Goal: Task Accomplishment & Management: Complete application form

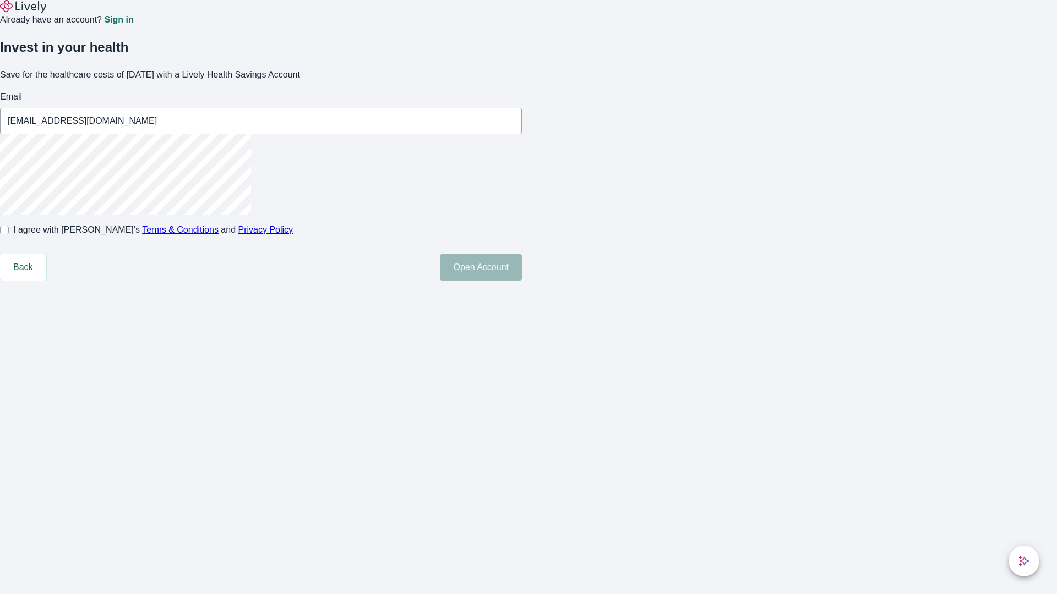
click at [9, 234] on input "I agree with Lively’s Terms & Conditions and Privacy Policy" at bounding box center [4, 230] width 9 height 9
checkbox input "true"
click at [522, 281] on button "Open Account" at bounding box center [481, 267] width 82 height 26
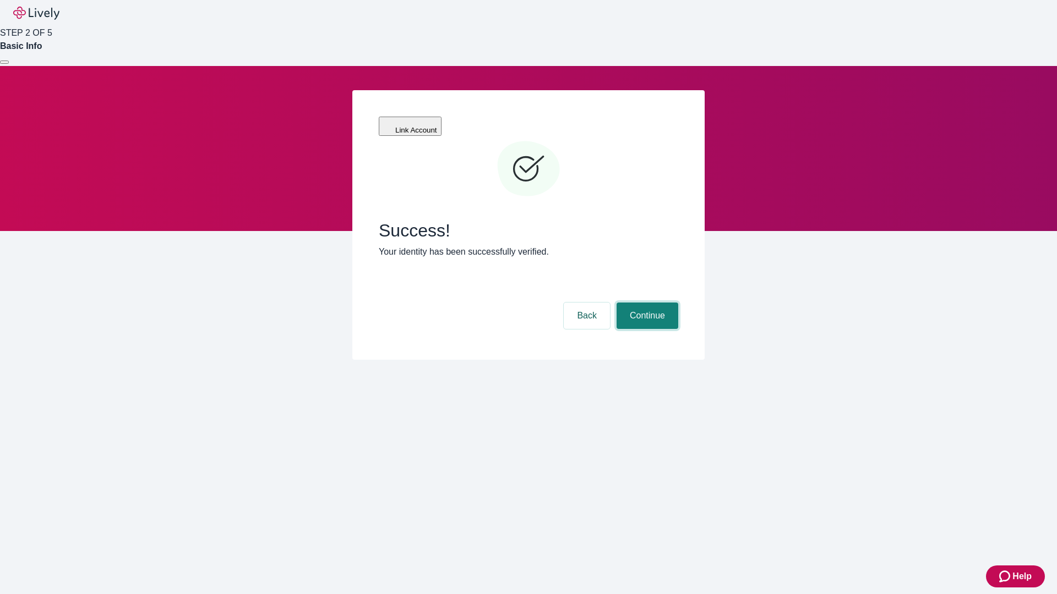
click at [646, 303] on button "Continue" at bounding box center [648, 316] width 62 height 26
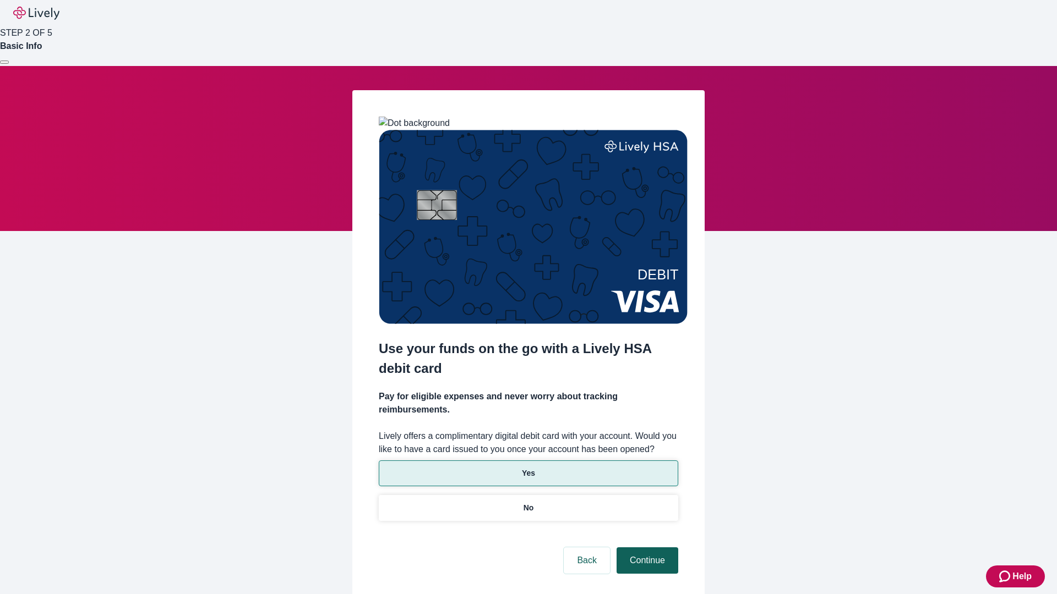
click at [528, 503] on p "No" at bounding box center [528, 509] width 10 height 12
click at [646, 548] on button "Continue" at bounding box center [648, 561] width 62 height 26
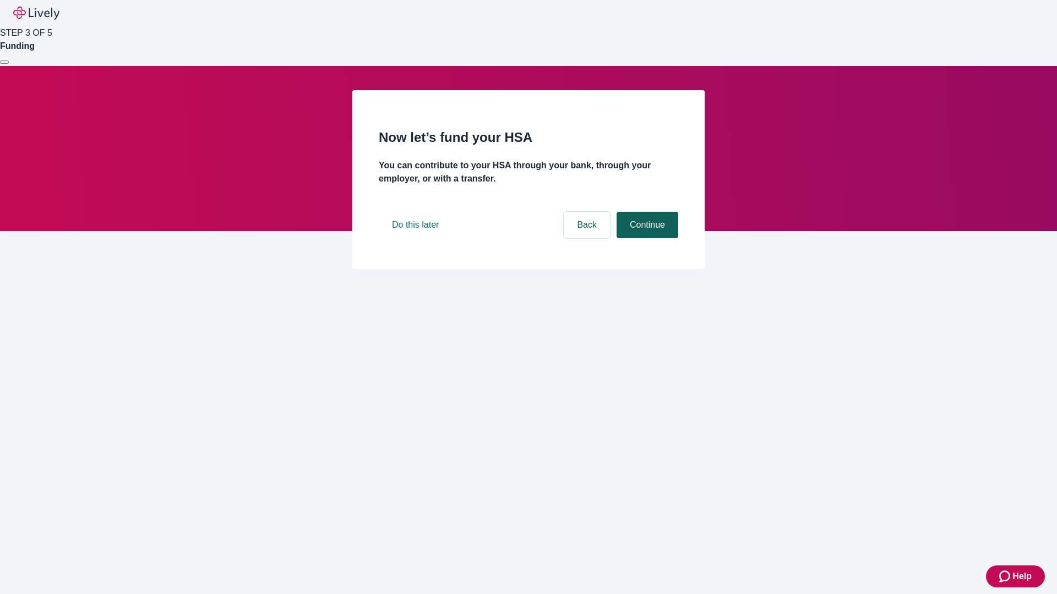
click at [646, 238] on button "Continue" at bounding box center [648, 225] width 62 height 26
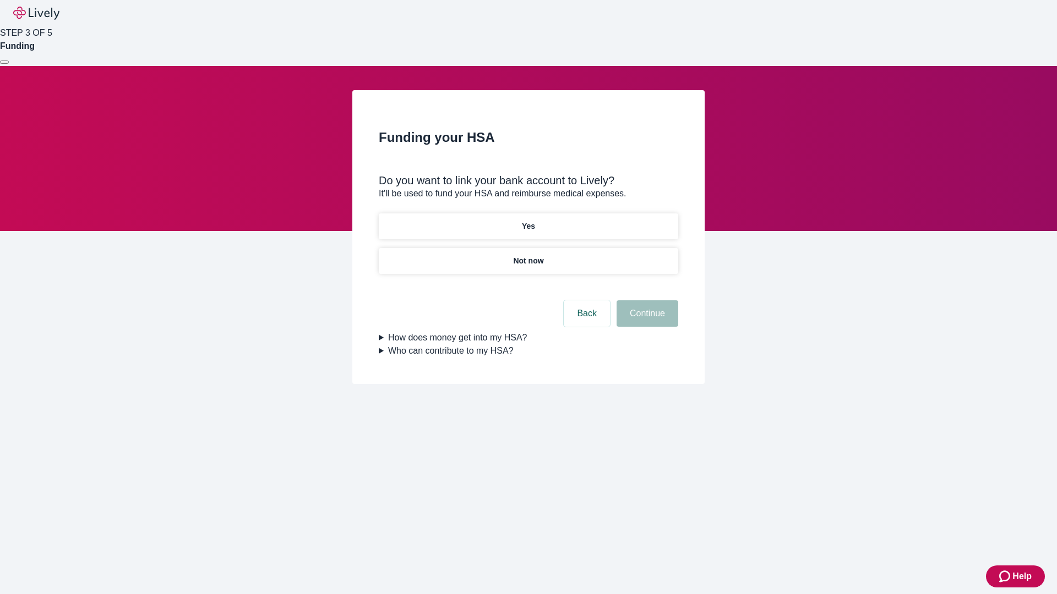
click at [528, 255] on p "Not now" at bounding box center [528, 261] width 30 height 12
click at [646, 320] on button "Continue" at bounding box center [648, 314] width 62 height 26
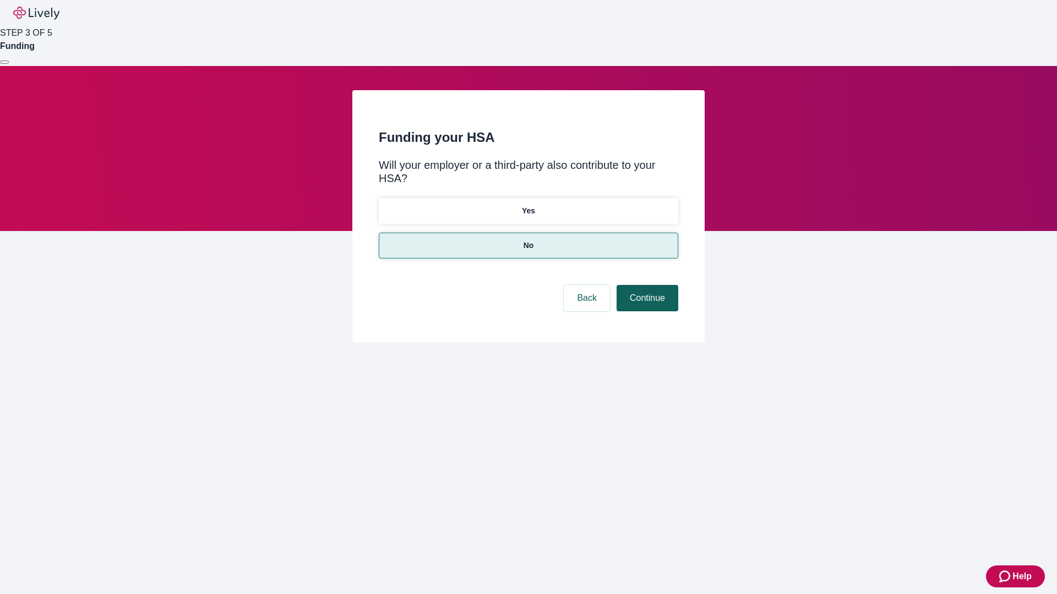
click at [646, 285] on button "Continue" at bounding box center [648, 298] width 62 height 26
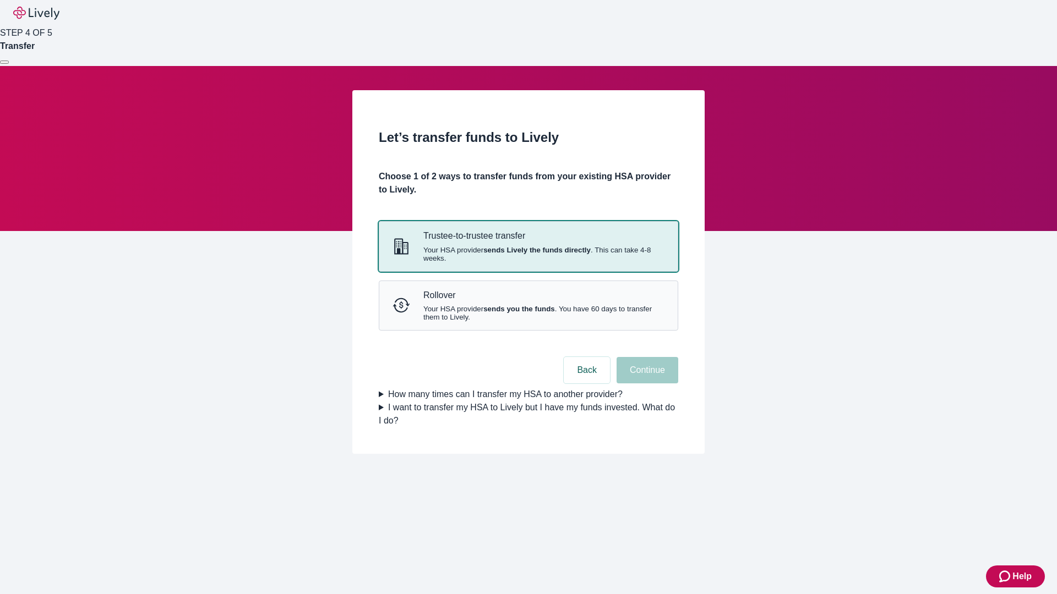
click at [528, 254] on strong "sends Lively the funds directly" at bounding box center [536, 250] width 107 height 8
click at [646, 384] on button "Continue" at bounding box center [648, 370] width 62 height 26
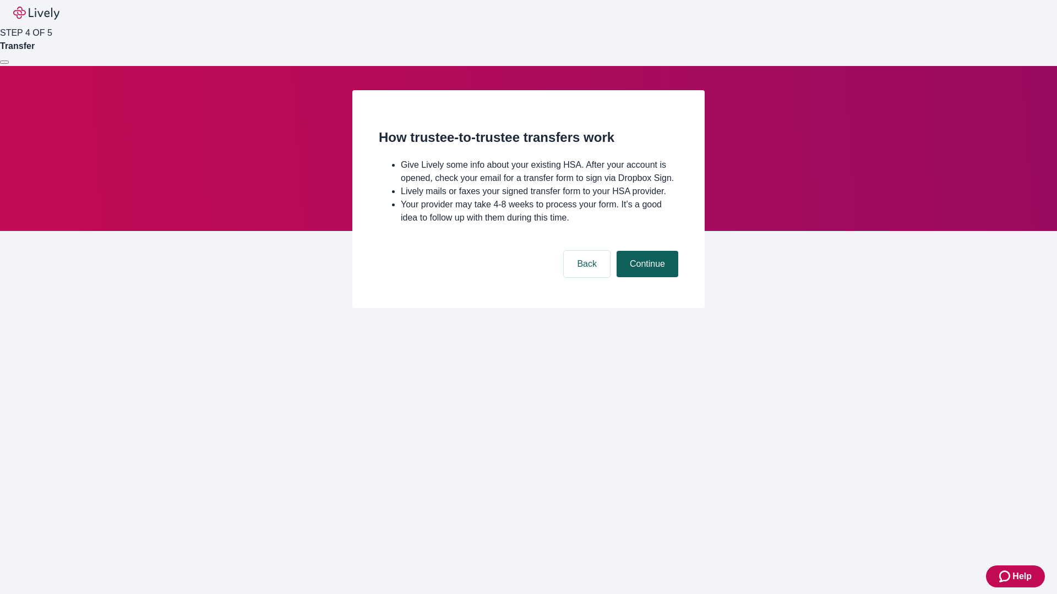
click at [646, 277] on button "Continue" at bounding box center [648, 264] width 62 height 26
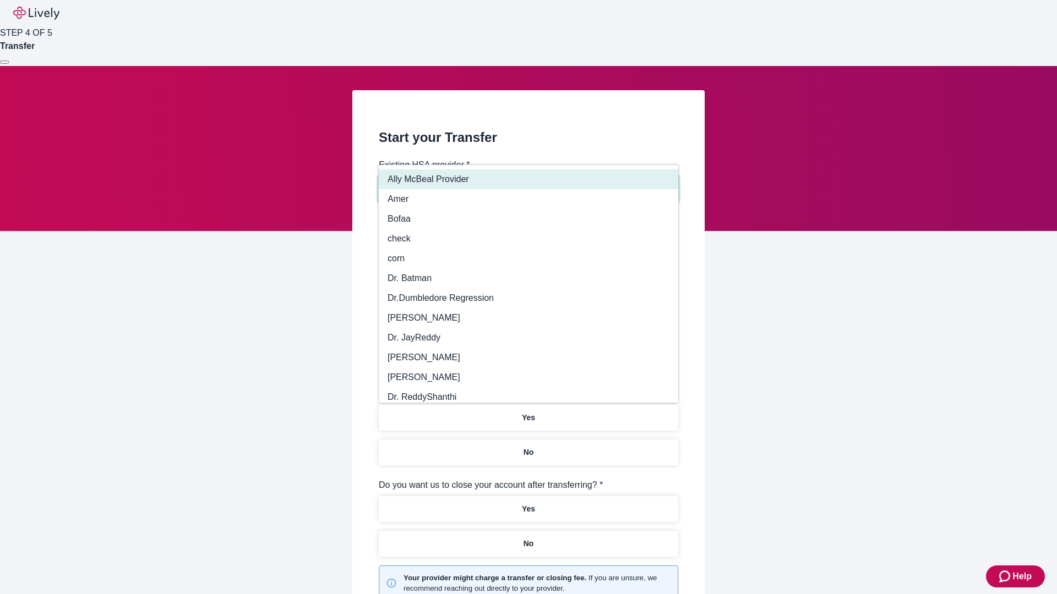
type input "Other"
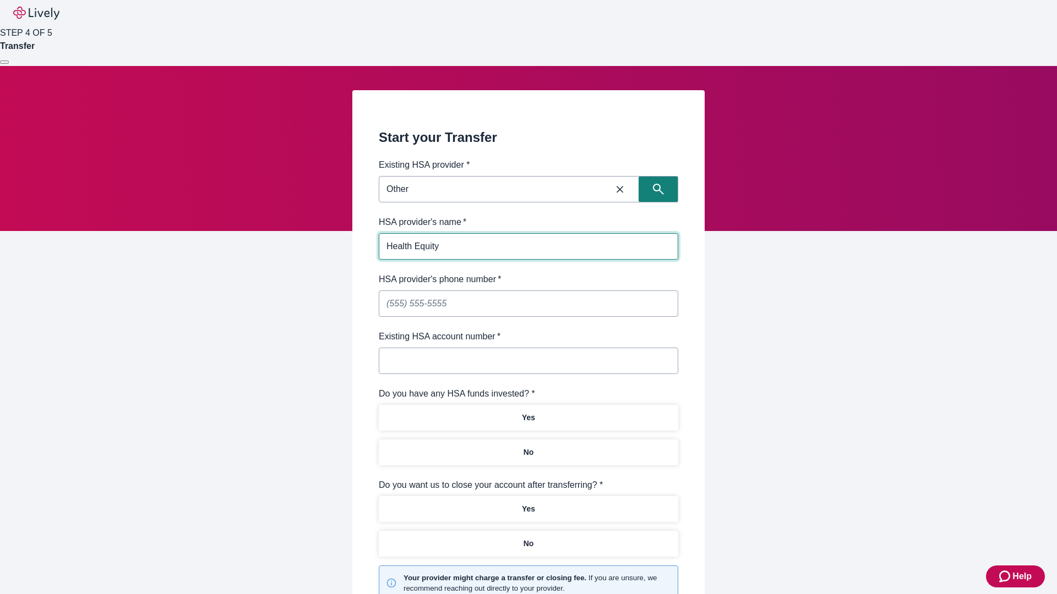
type input "Health Equity"
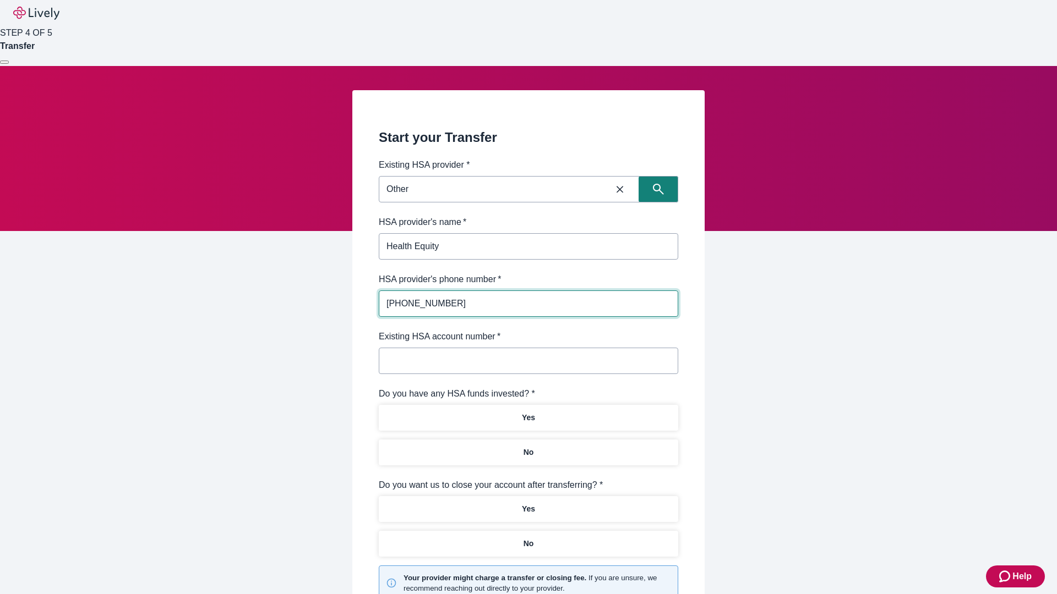
type input "(434) 343-4344"
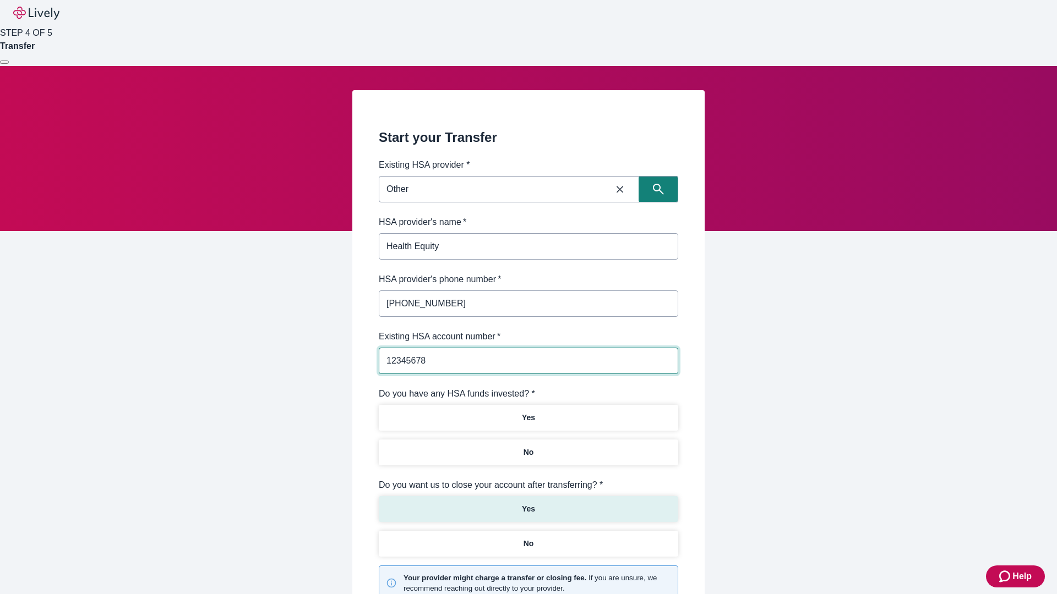
type input "12345678"
click at [528, 447] on p "No" at bounding box center [528, 453] width 10 height 12
click at [528, 504] on p "Yes" at bounding box center [528, 510] width 13 height 12
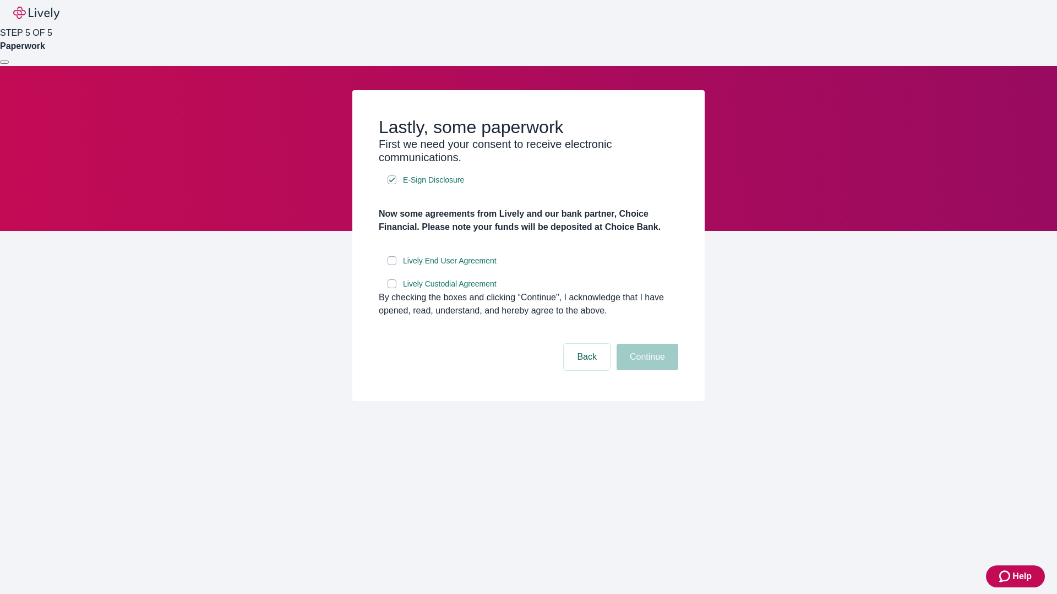
click at [392, 265] on input "Lively End User Agreement" at bounding box center [392, 261] width 9 height 9
checkbox input "true"
click at [392, 288] on input "Lively Custodial Agreement" at bounding box center [392, 284] width 9 height 9
checkbox input "true"
click at [646, 370] on button "Continue" at bounding box center [648, 357] width 62 height 26
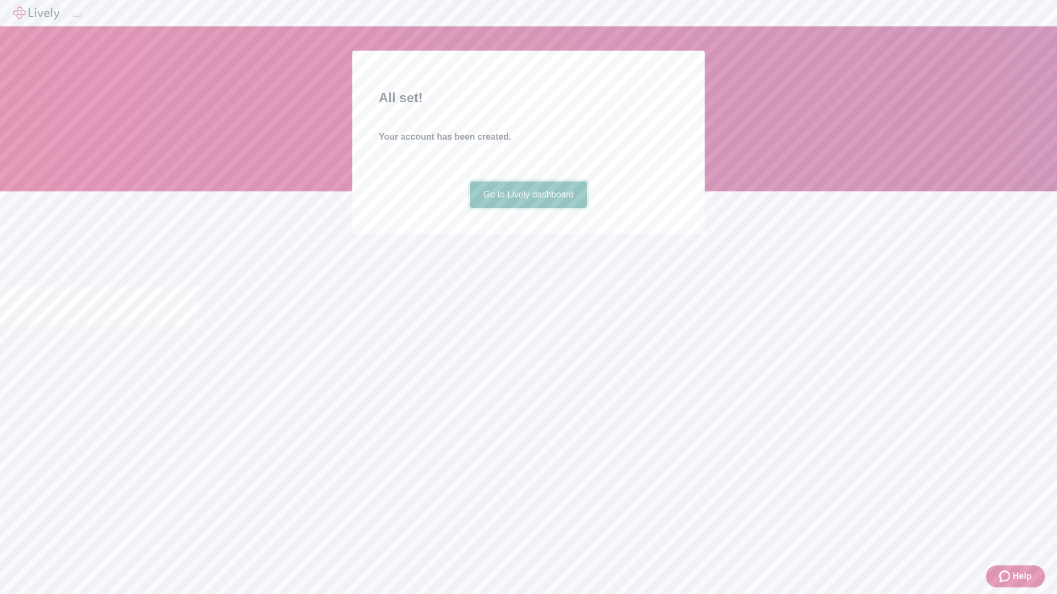
click at [528, 208] on link "Go to Lively dashboard" at bounding box center [528, 195] width 117 height 26
